Goal: Feedback & Contribution: Submit feedback/report problem

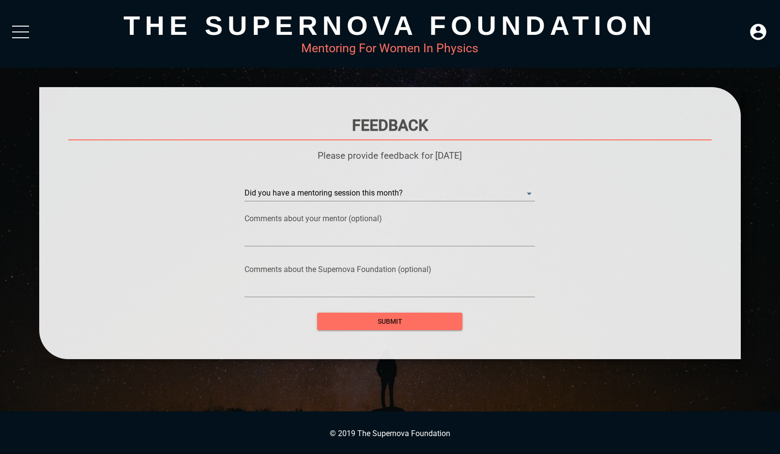
click at [312, 232] on div at bounding box center [389, 238] width 290 height 15
click at [340, 187] on month\? "​" at bounding box center [389, 193] width 290 height 15
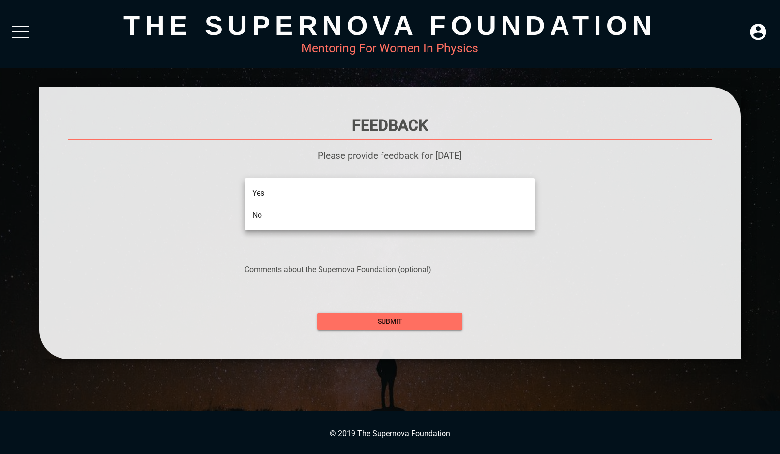
click at [306, 202] on li "Yes" at bounding box center [389, 193] width 290 height 22
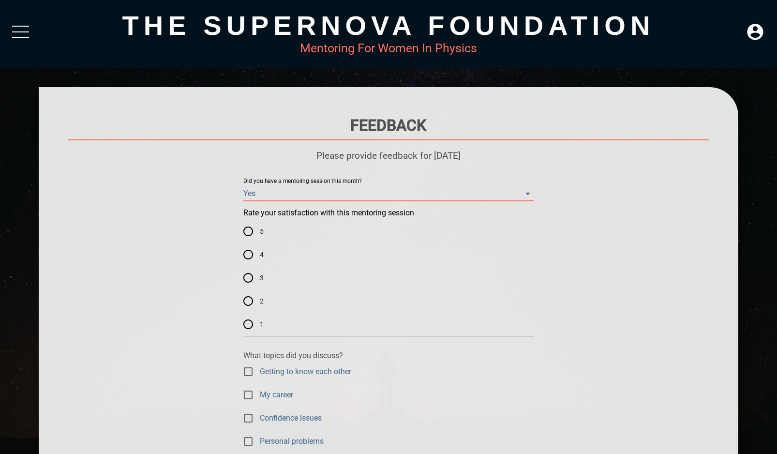
click at [253, 227] on input "5" at bounding box center [248, 231] width 23 height 23
radio input "true"
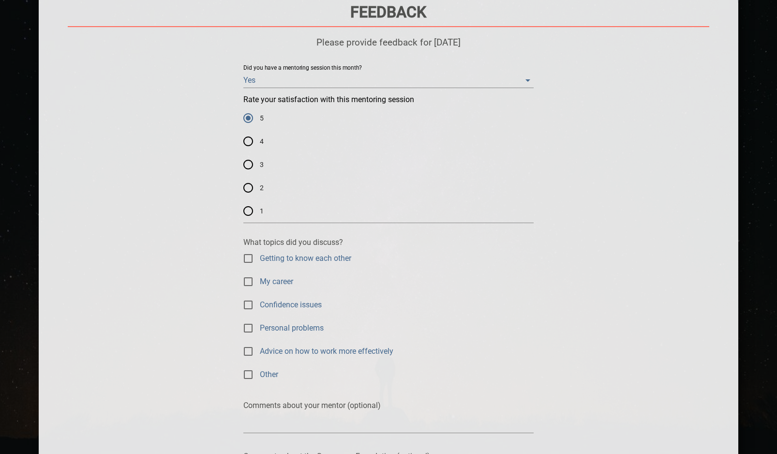
scroll to position [115, 0]
click at [265, 276] on span "My career" at bounding box center [276, 279] width 33 height 11
click at [260, 276] on input "My career" at bounding box center [248, 280] width 23 height 23
checkbox input "true"
click at [263, 301] on span "Confidence issues" at bounding box center [291, 303] width 62 height 11
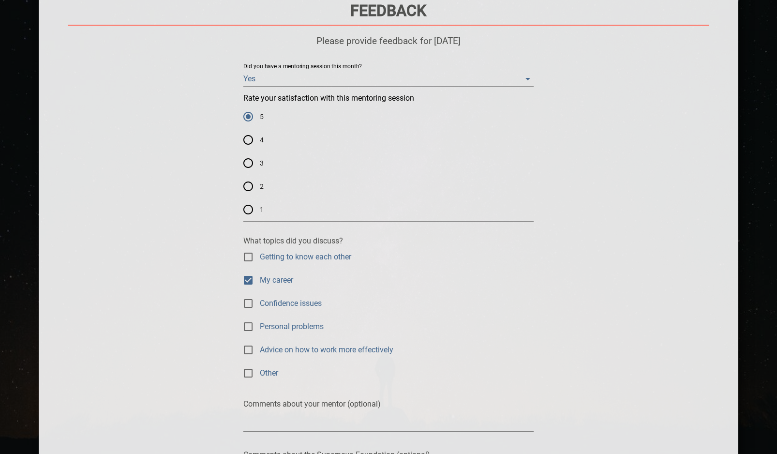
click at [260, 301] on input "Confidence issues" at bounding box center [248, 303] width 23 height 23
checkbox input "true"
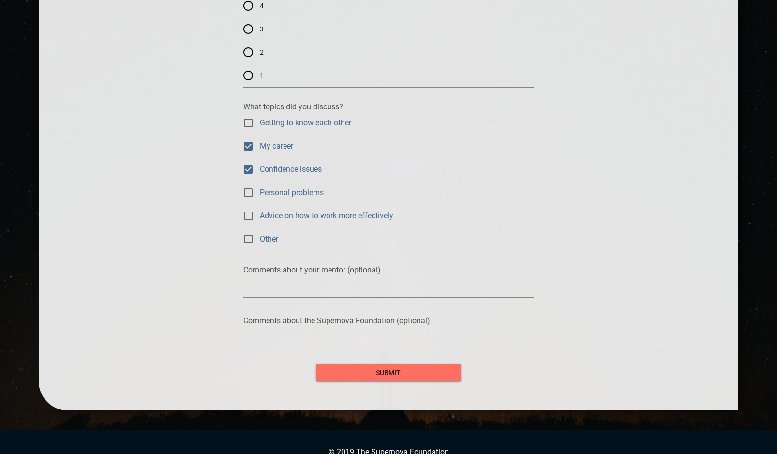
scroll to position [263, 0]
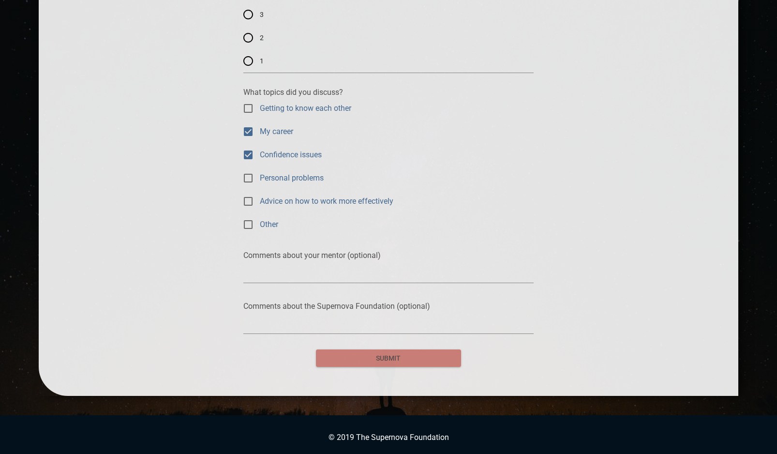
click at [348, 358] on span "submit" at bounding box center [389, 358] width 130 height 12
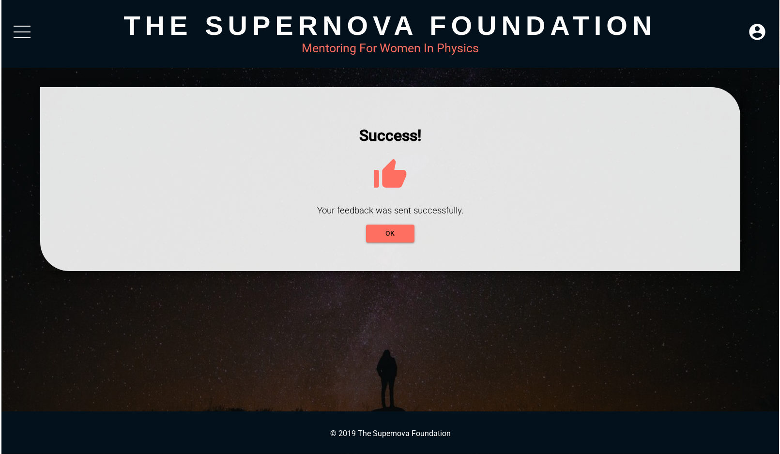
scroll to position [0, 0]
